Goal: Find specific page/section: Find specific page/section

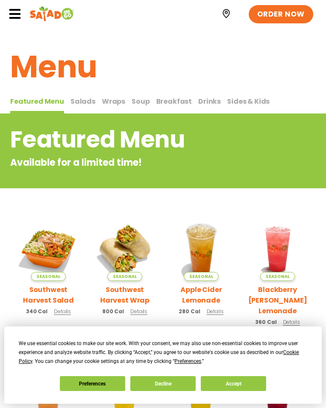
click at [165, 384] on button "Decline" at bounding box center [162, 383] width 65 height 15
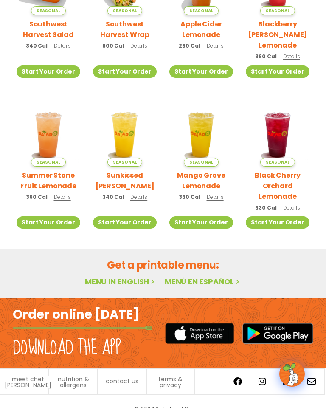
scroll to position [265, 0]
click at [119, 277] on link "Menu in English" at bounding box center [120, 282] width 71 height 11
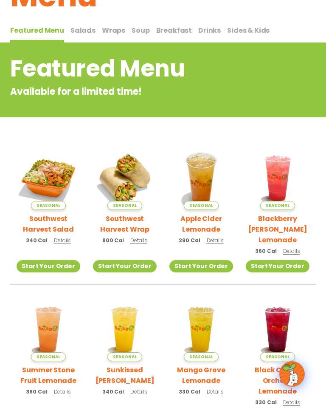
scroll to position [70, 0]
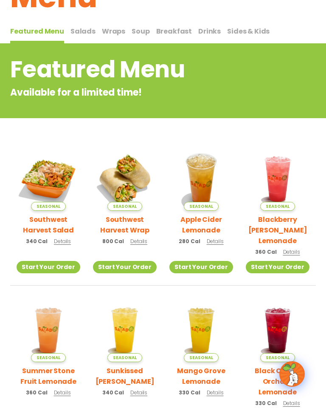
click at [83, 30] on span "Salads" at bounding box center [83, 31] width 25 height 10
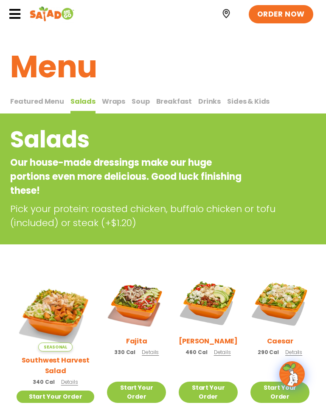
click at [18, 12] on icon at bounding box center [15, 14] width 13 height 13
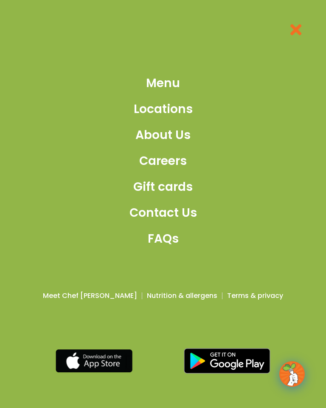
click at [167, 113] on span "Locations" at bounding box center [163, 109] width 59 height 18
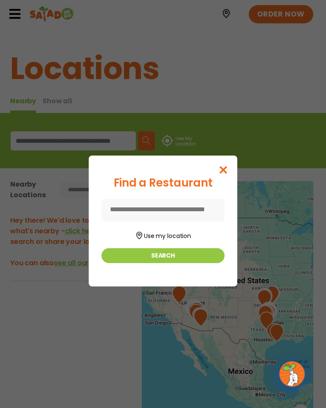
click at [169, 255] on button "Search" at bounding box center [163, 255] width 123 height 15
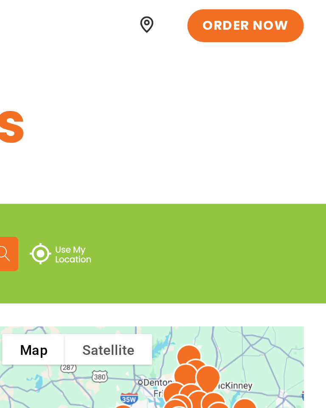
click at [162, 138] on img at bounding box center [179, 141] width 34 height 12
